Goal: Task Accomplishment & Management: Manage account settings

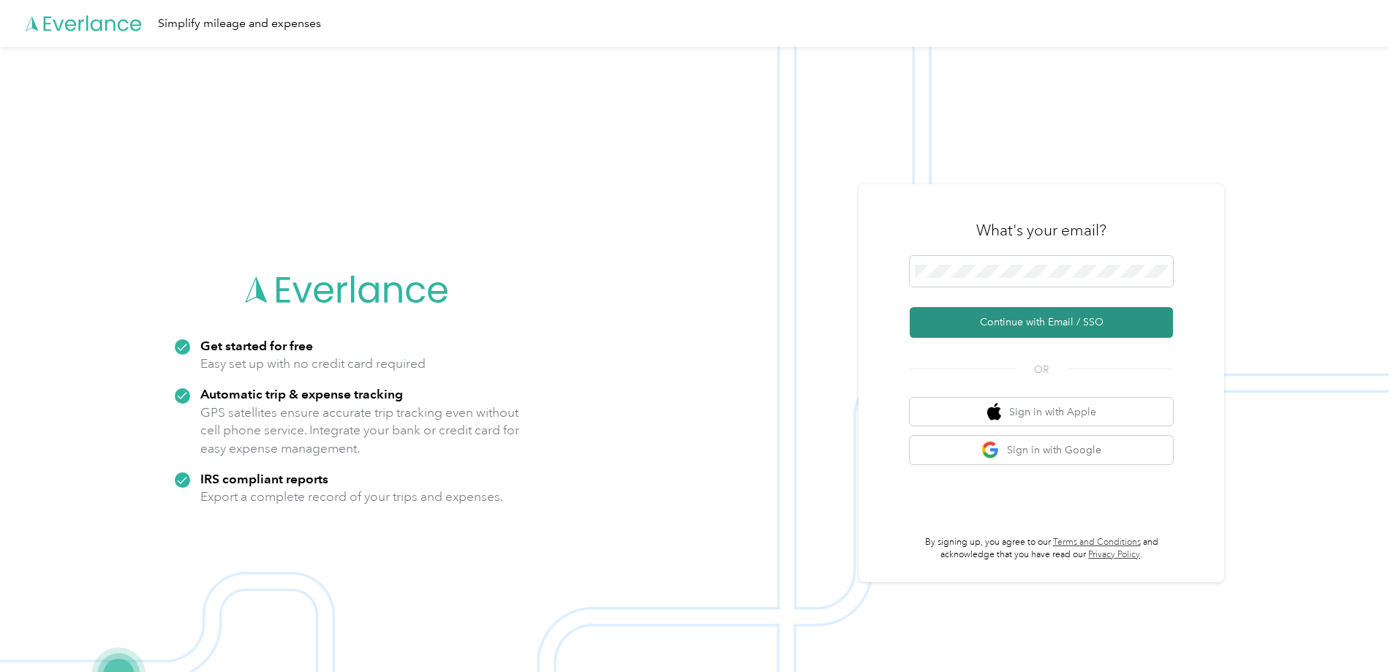
click at [1034, 317] on button "Continue with Email / SSO" at bounding box center [1041, 322] width 263 height 31
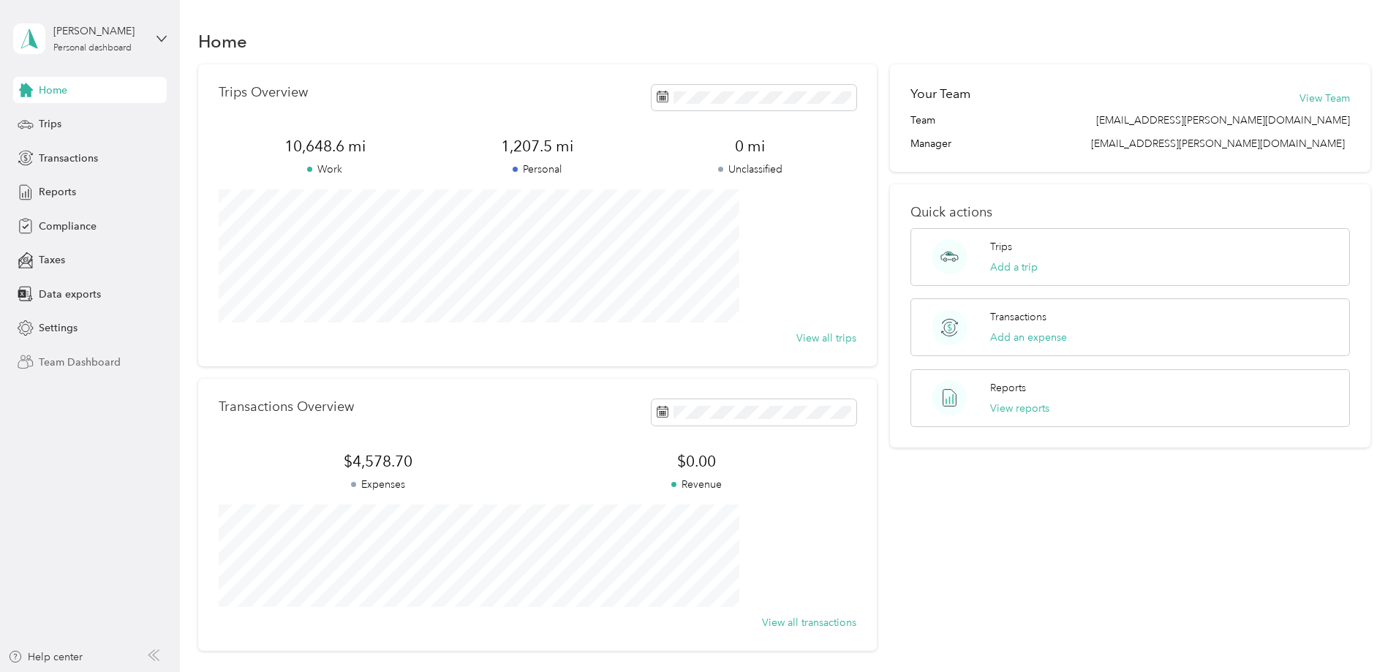
click at [101, 364] on span "Team Dashboard" at bounding box center [80, 362] width 82 height 15
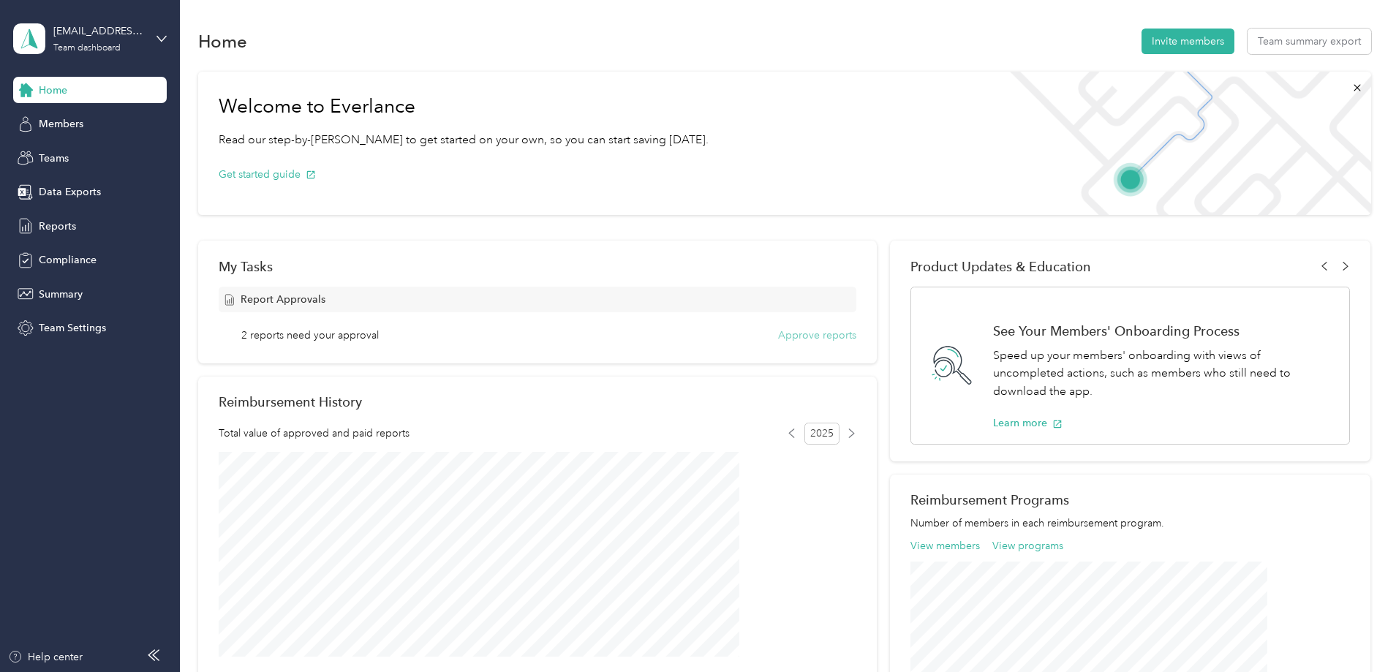
click at [803, 331] on button "Approve reports" at bounding box center [817, 335] width 78 height 15
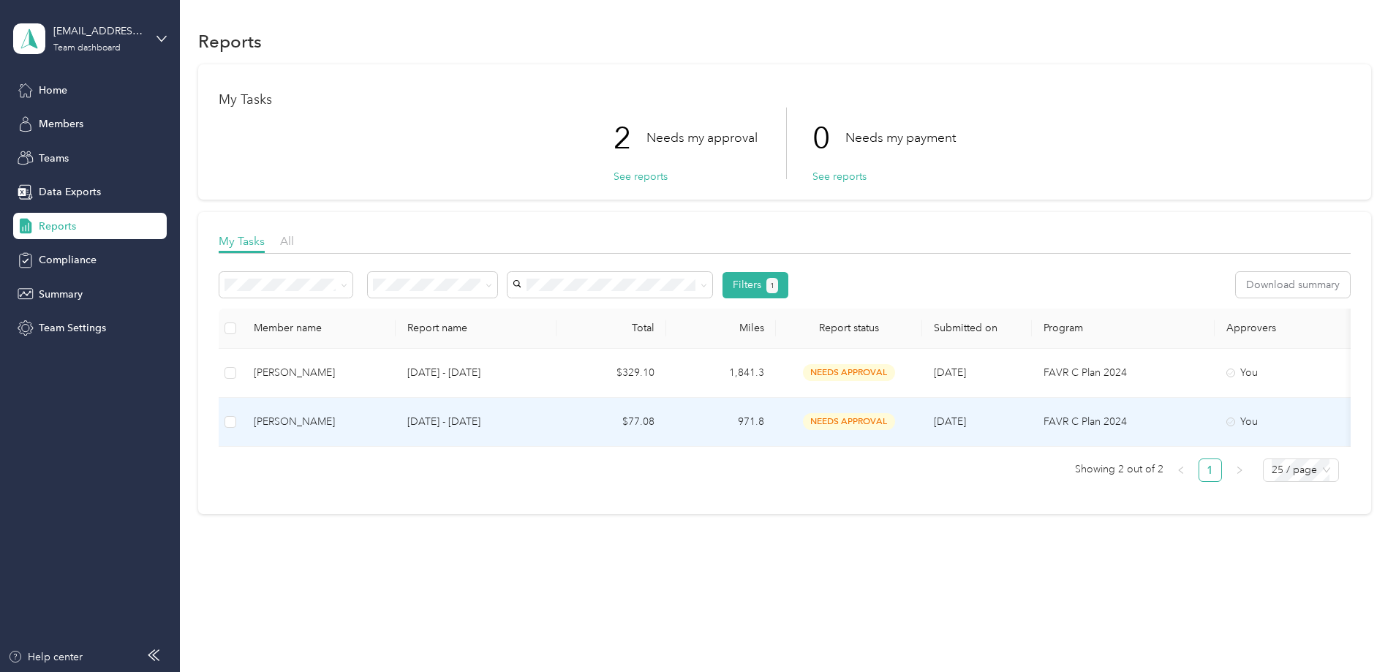
click at [666, 419] on td "$77.08" at bounding box center [612, 422] width 110 height 49
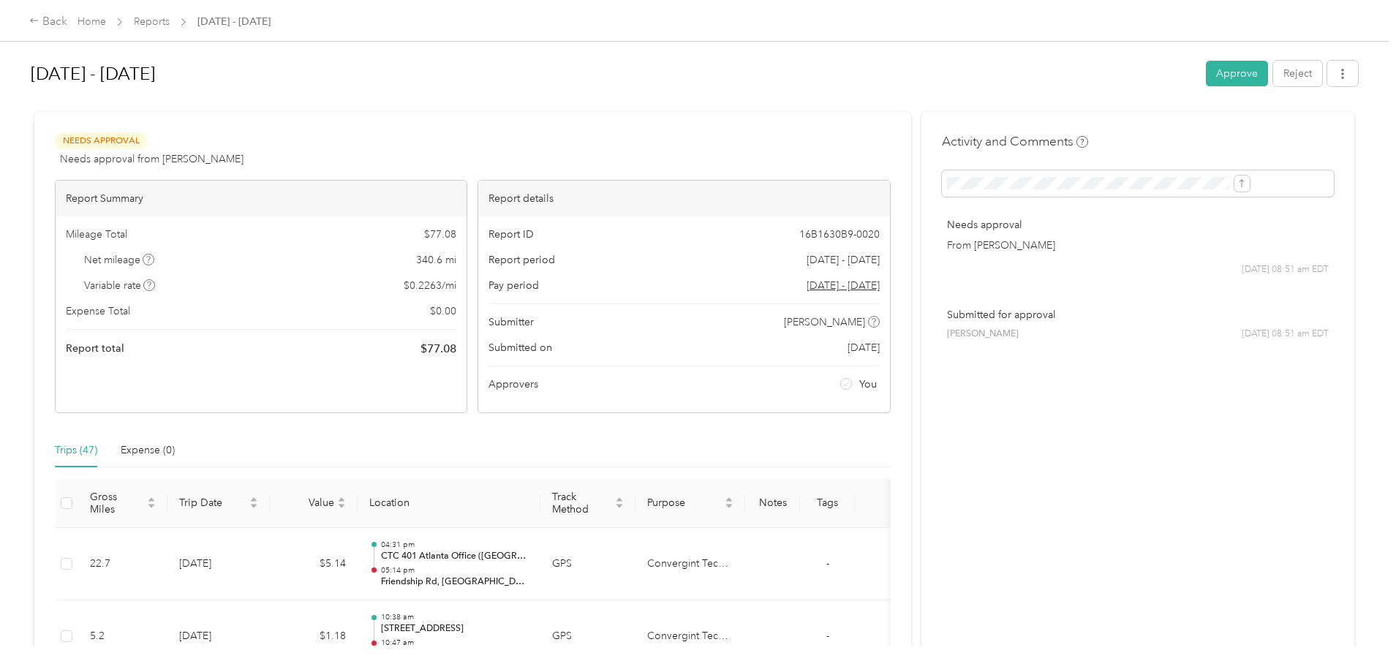
click at [67, 23] on div "Back" at bounding box center [48, 22] width 38 height 18
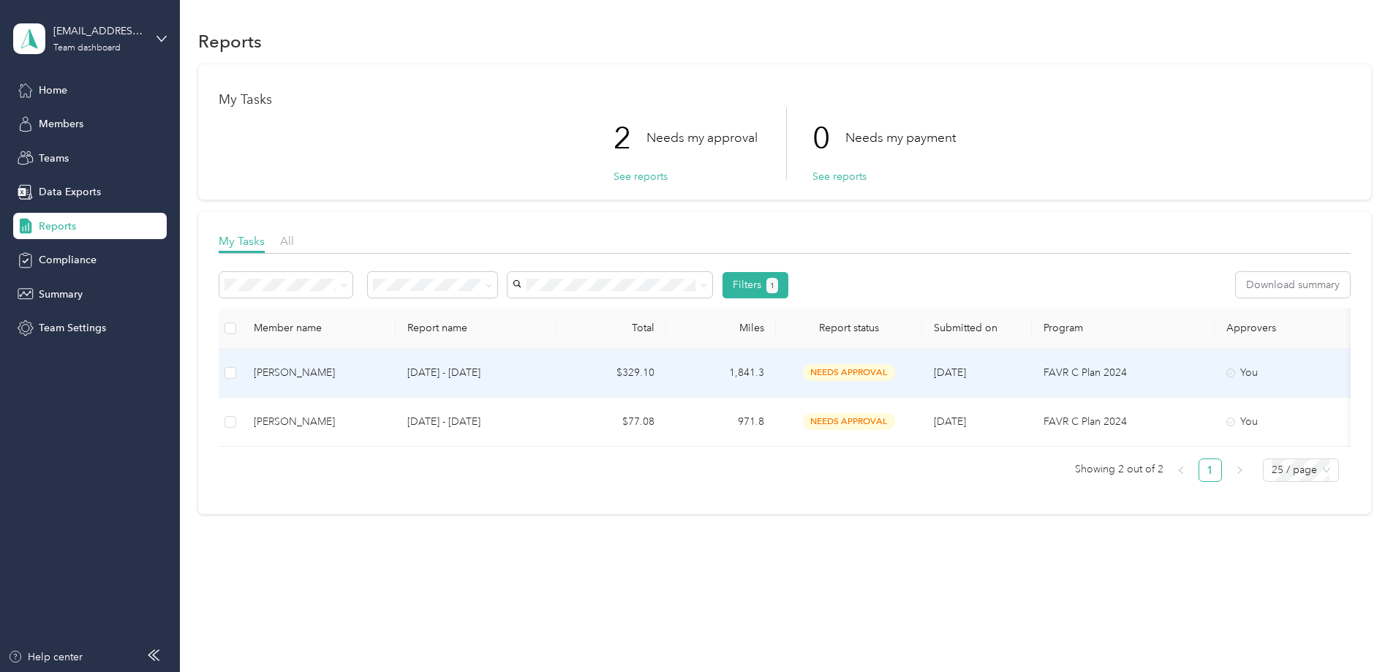
click at [545, 369] on p "[DATE] - [DATE]" at bounding box center [475, 373] width 137 height 16
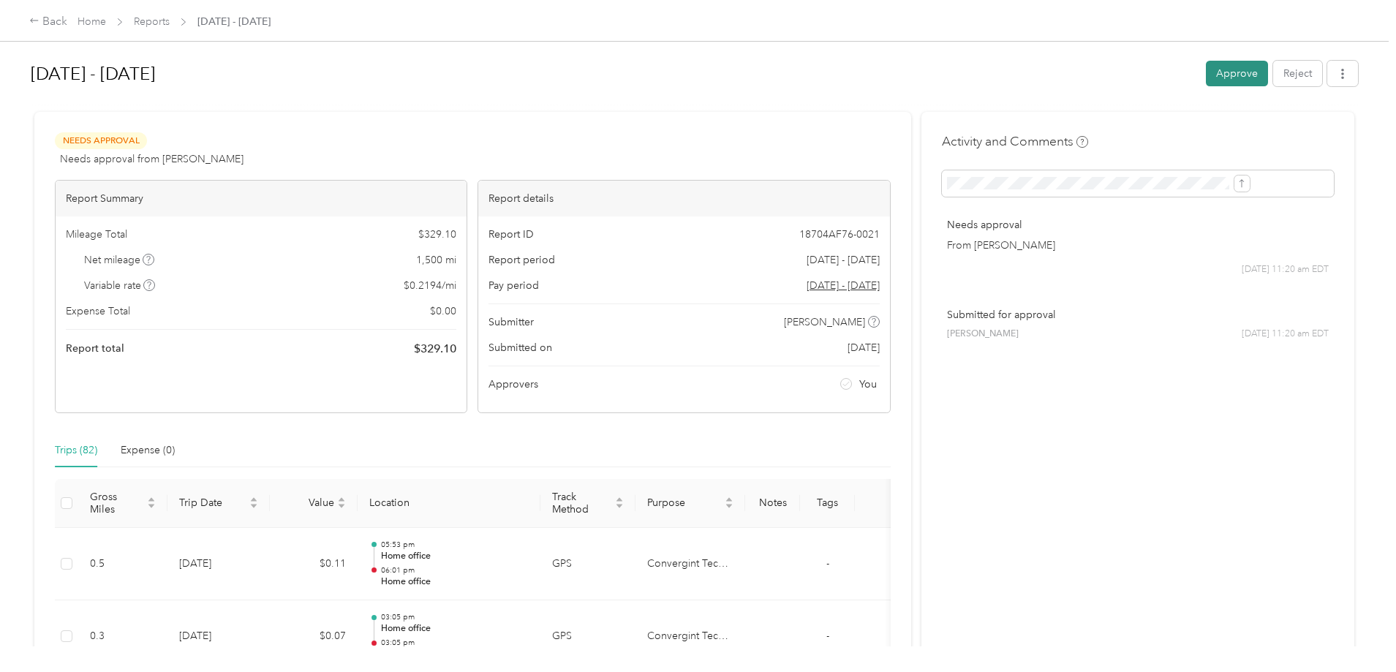
click at [1206, 64] on button "Approve" at bounding box center [1237, 74] width 62 height 26
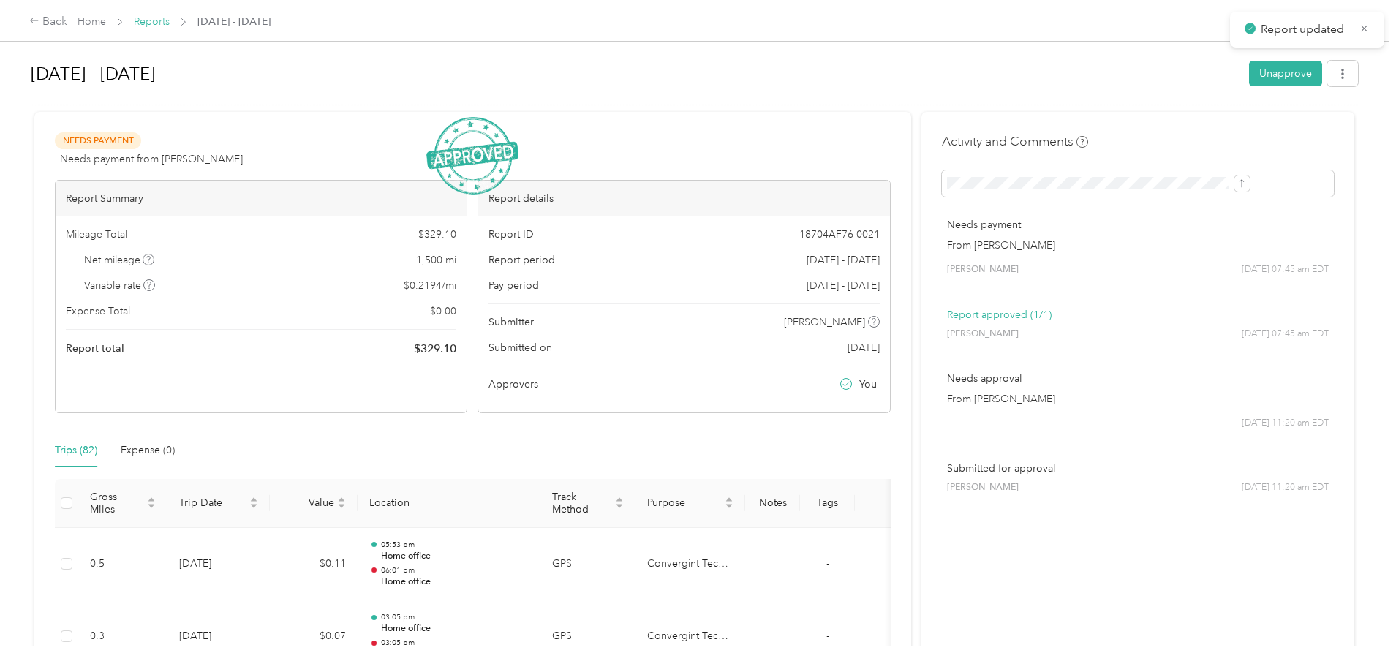
click at [170, 25] on link "Reports" at bounding box center [152, 21] width 36 height 12
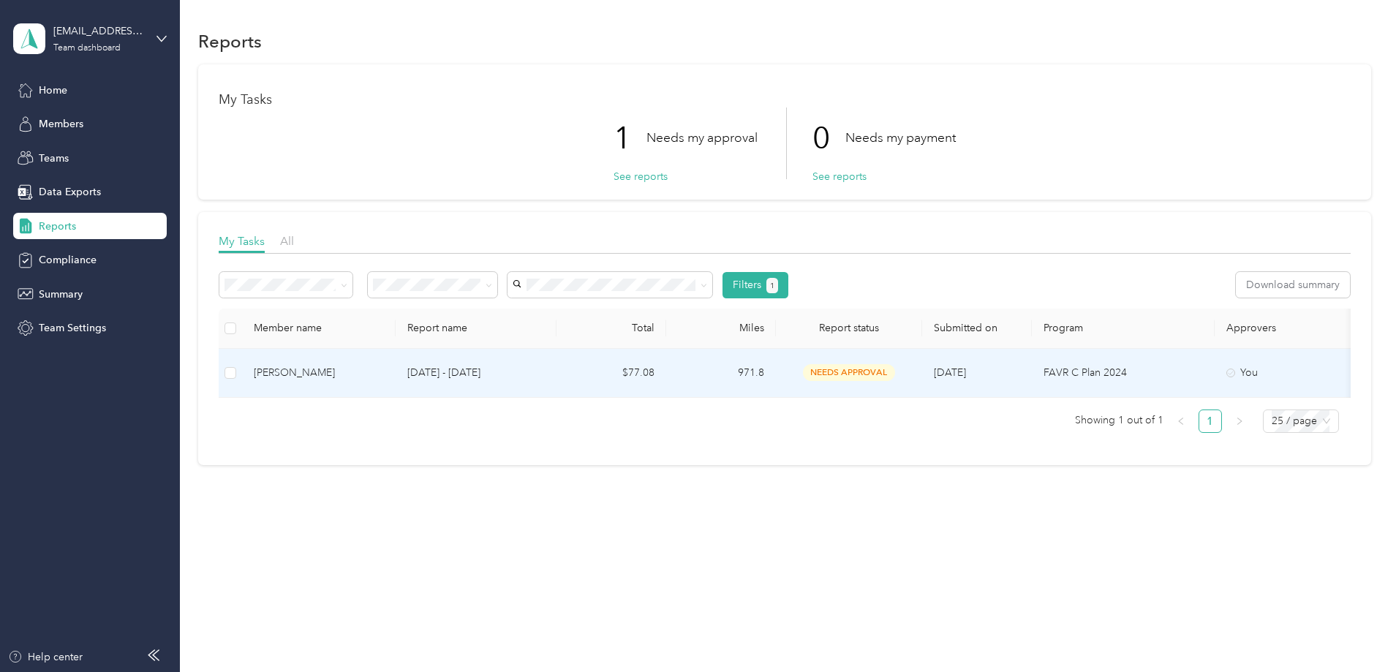
click at [666, 382] on td "$77.08" at bounding box center [612, 373] width 110 height 49
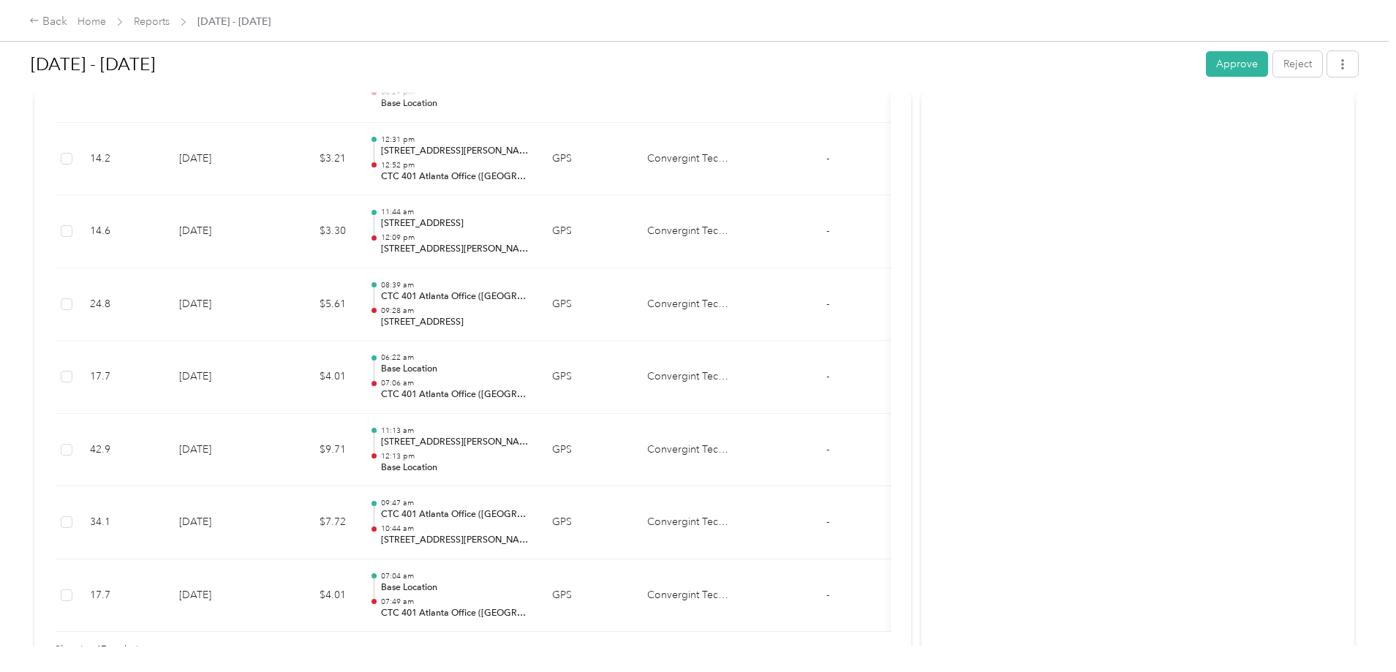
scroll to position [3424, 0]
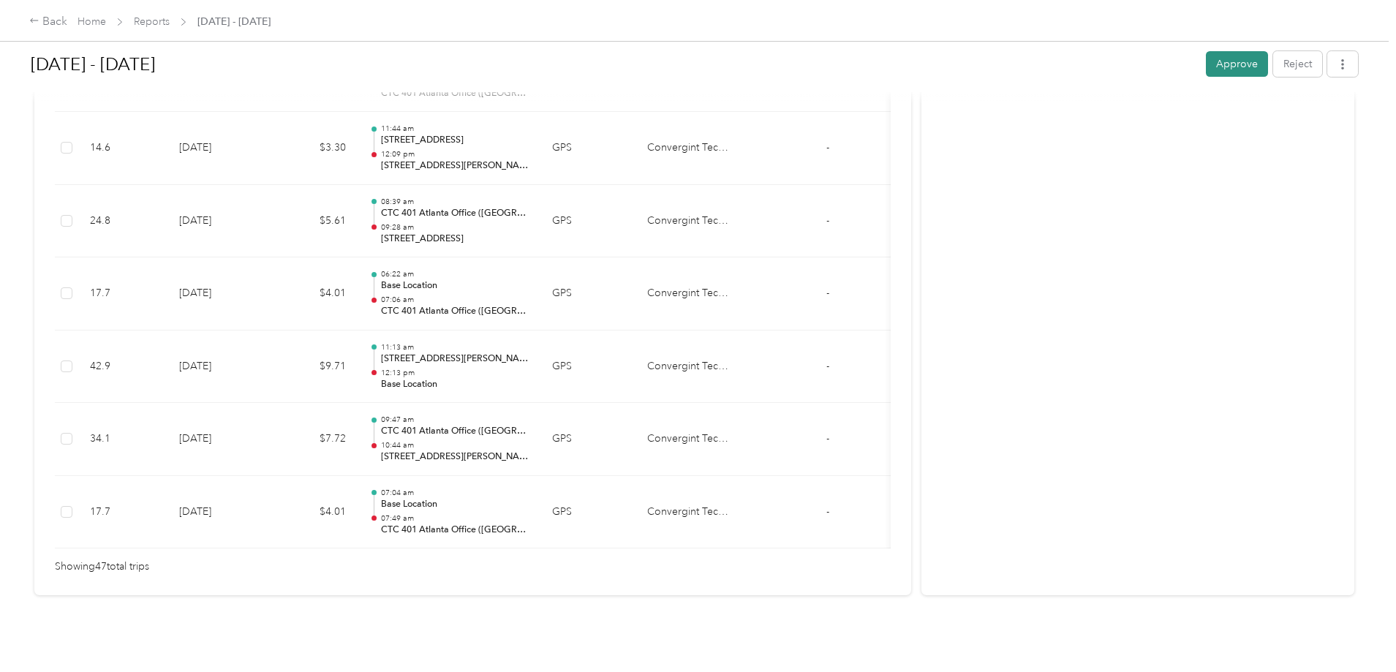
click at [1206, 64] on button "Approve" at bounding box center [1237, 64] width 62 height 26
click at [170, 23] on link "Reports" at bounding box center [152, 21] width 36 height 12
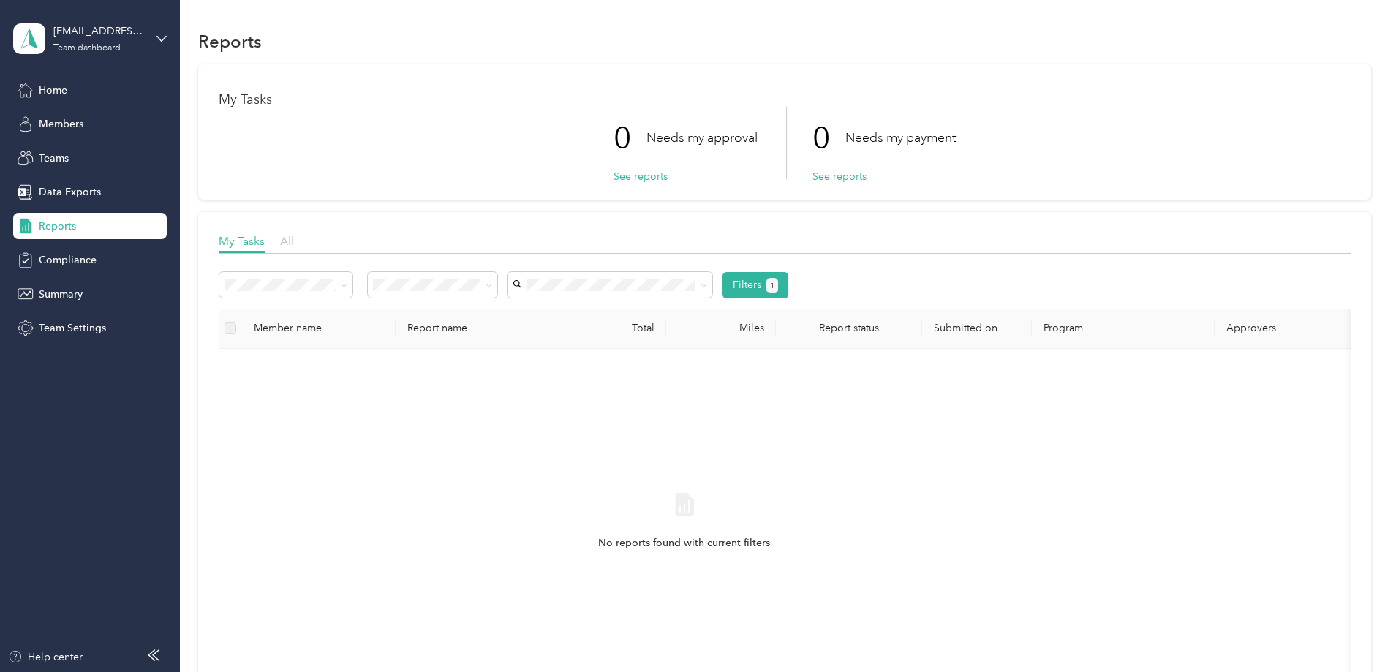
click at [294, 240] on span "All" at bounding box center [287, 241] width 14 height 14
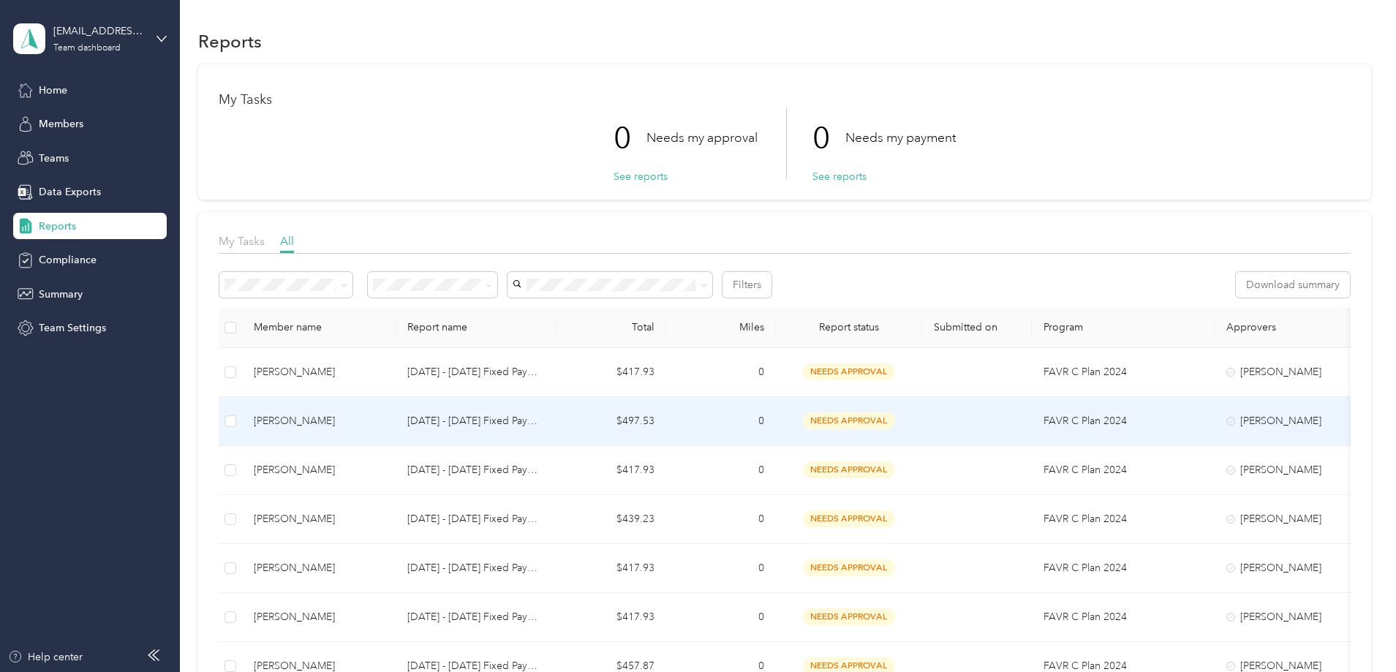
click at [666, 410] on td "$497.53" at bounding box center [612, 421] width 110 height 49
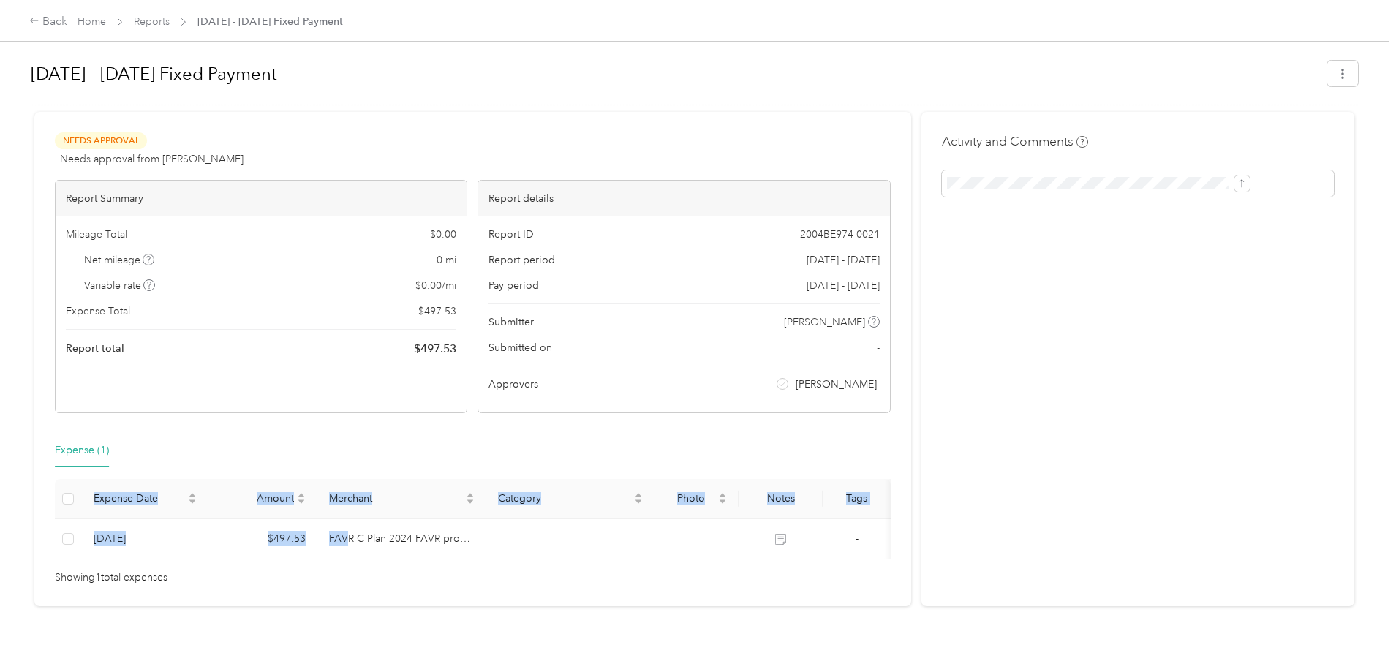
drag, startPoint x: 442, startPoint y: 559, endPoint x: 151, endPoint y: 554, distance: 290.4
click at [151, 554] on div "Needs Approval Needs approval from [PERSON_NAME] View activity & comments Repor…" at bounding box center [472, 359] width 877 height 494
click at [170, 21] on link "Reports" at bounding box center [152, 21] width 36 height 12
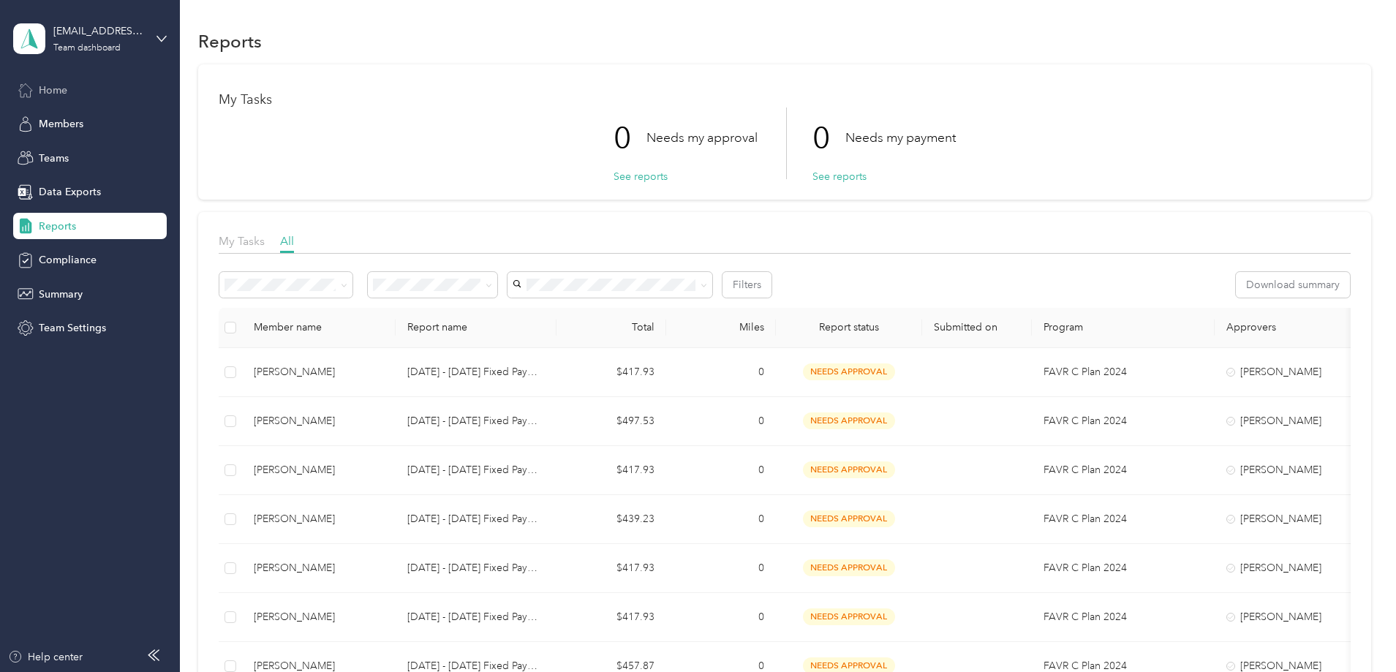
click at [84, 88] on div "Home" at bounding box center [90, 90] width 154 height 26
